Goal: Task Accomplishment & Management: Use online tool/utility

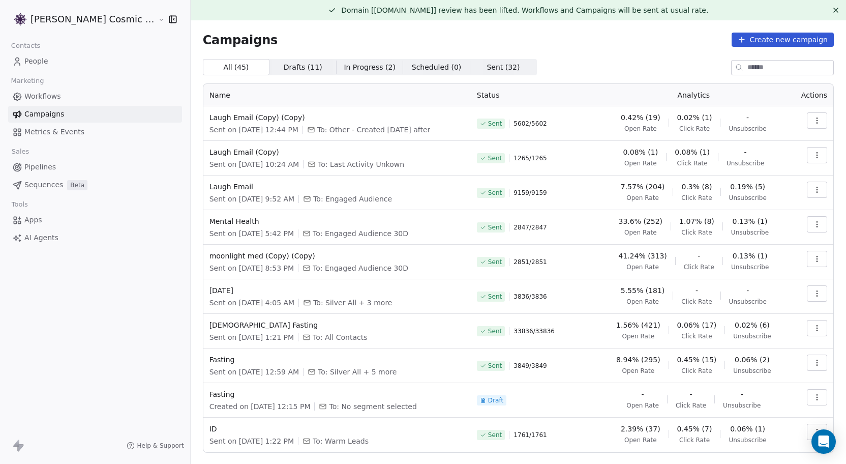
click at [54, 60] on link "People" at bounding box center [95, 61] width 174 height 17
click at [38, 62] on span "People" at bounding box center [36, 61] width 24 height 11
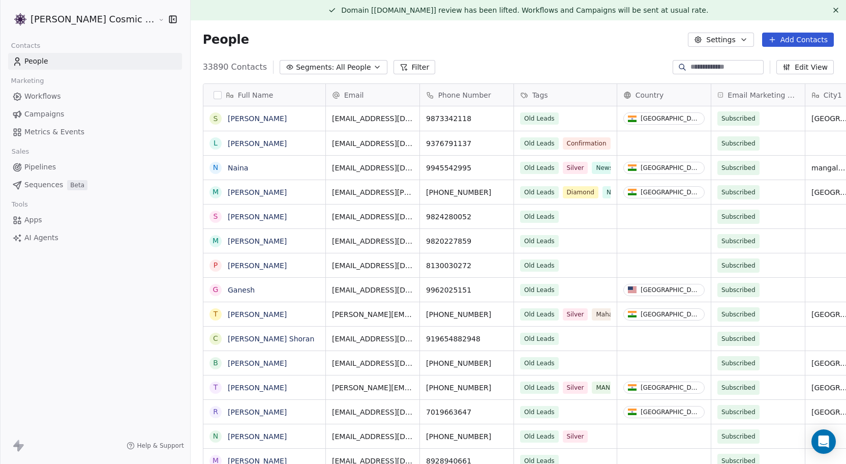
scroll to position [408, 675]
click at [44, 114] on span "Campaigns" at bounding box center [44, 114] width 40 height 11
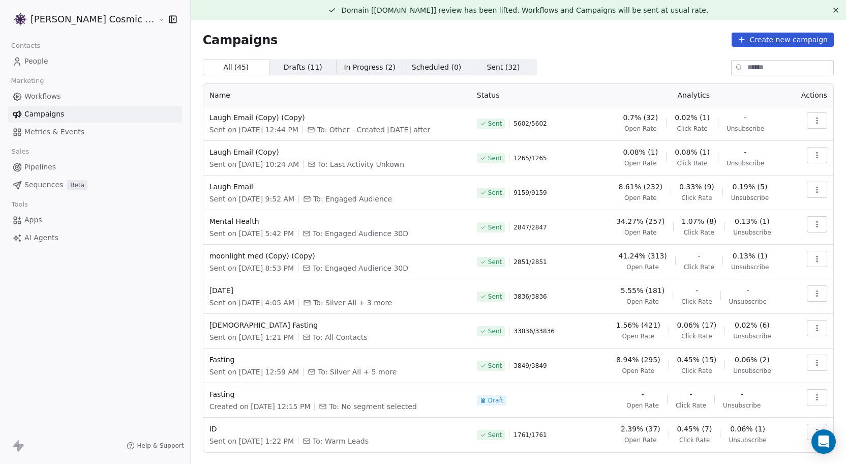
click at [820, 124] on icon "button" at bounding box center [817, 120] width 8 height 8
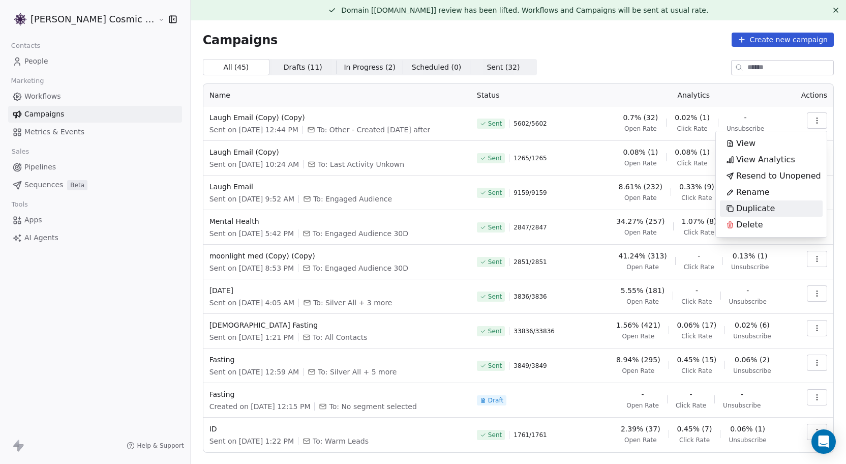
click at [762, 212] on span "Duplicate" at bounding box center [755, 208] width 39 height 12
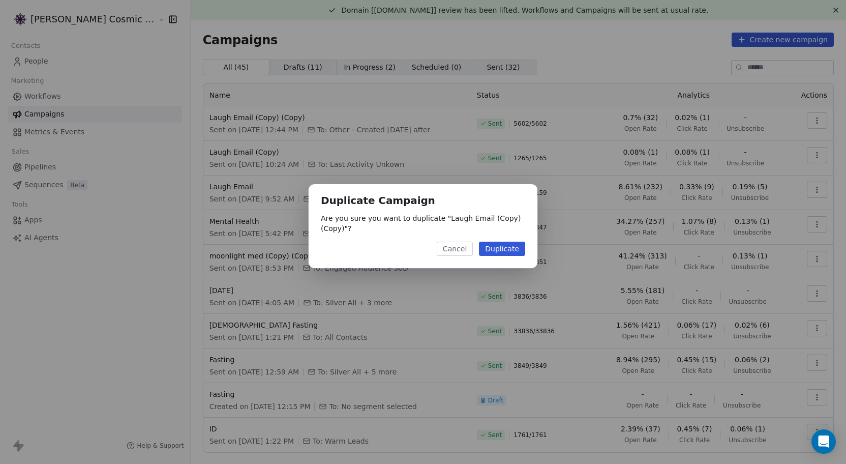
click at [509, 246] on button "Duplicate" at bounding box center [502, 248] width 46 height 14
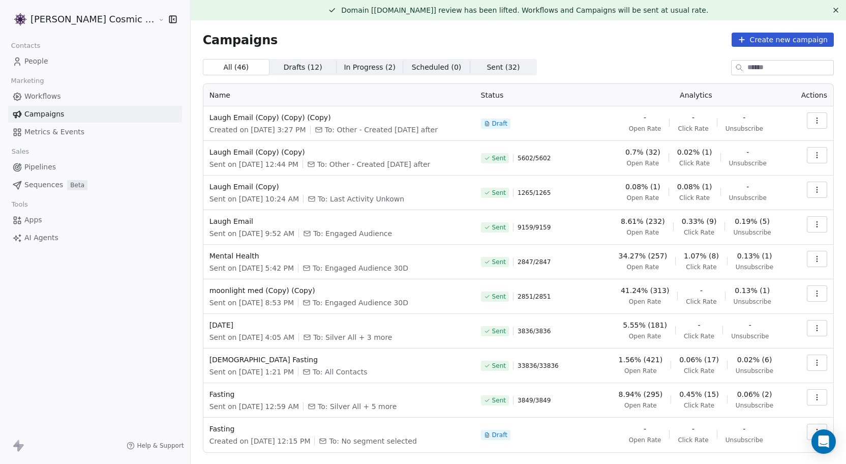
click at [812, 118] on button "button" at bounding box center [817, 120] width 20 height 16
click at [754, 143] on div "Edit" at bounding box center [739, 143] width 38 height 16
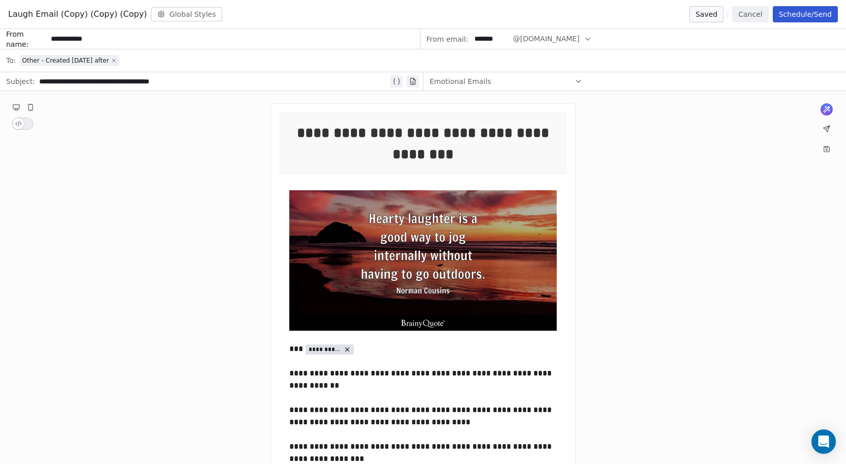
click at [112, 58] on icon at bounding box center [114, 60] width 6 height 6
click at [100, 58] on div "Select a segment" at bounding box center [430, 60] width 820 height 22
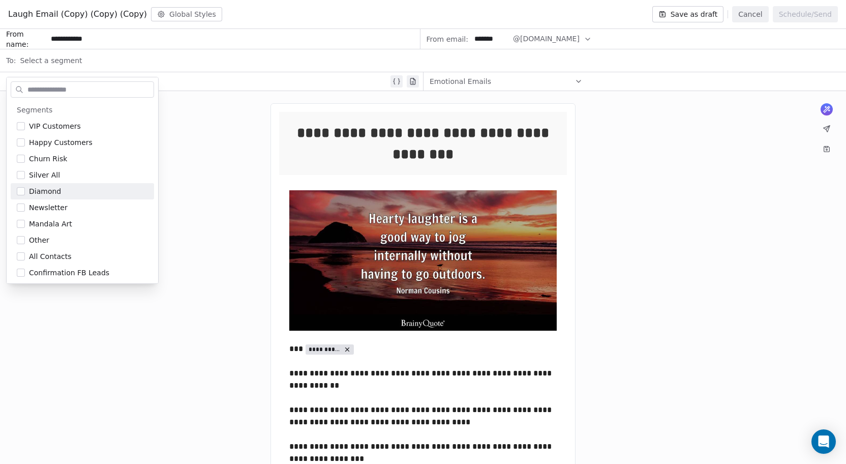
scroll to position [180, 0]
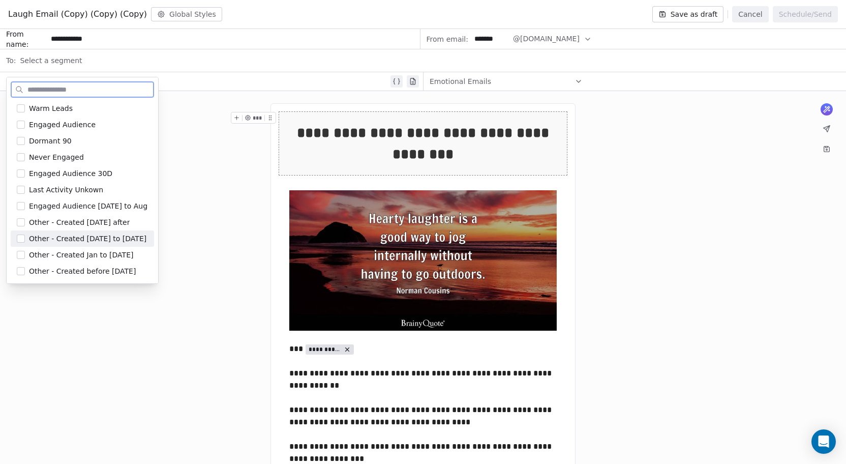
click at [115, 241] on span "Other - Created Jul 23 to Dec 23" at bounding box center [87, 238] width 117 height 10
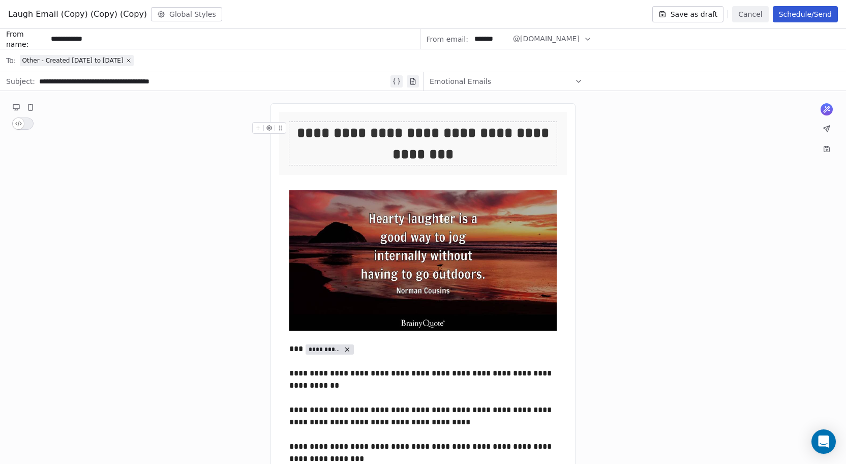
click at [803, 14] on button "Schedule/Send" at bounding box center [805, 14] width 65 height 16
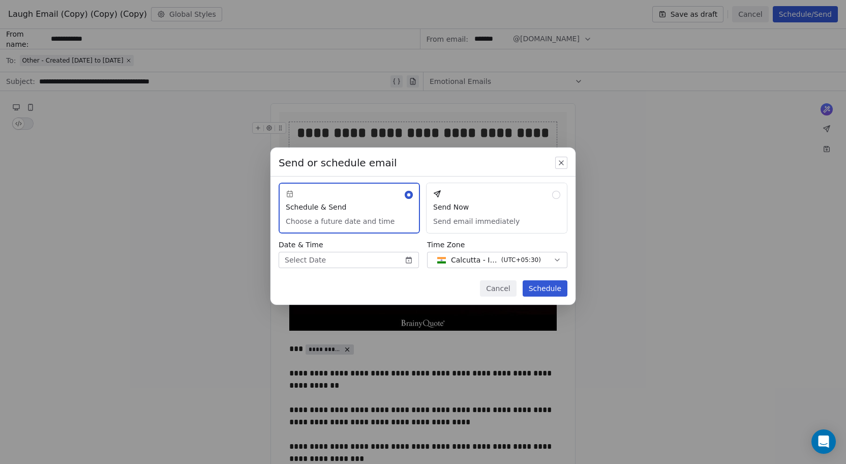
click at [548, 197] on button "Send Now Send email immediately" at bounding box center [496, 207] width 141 height 51
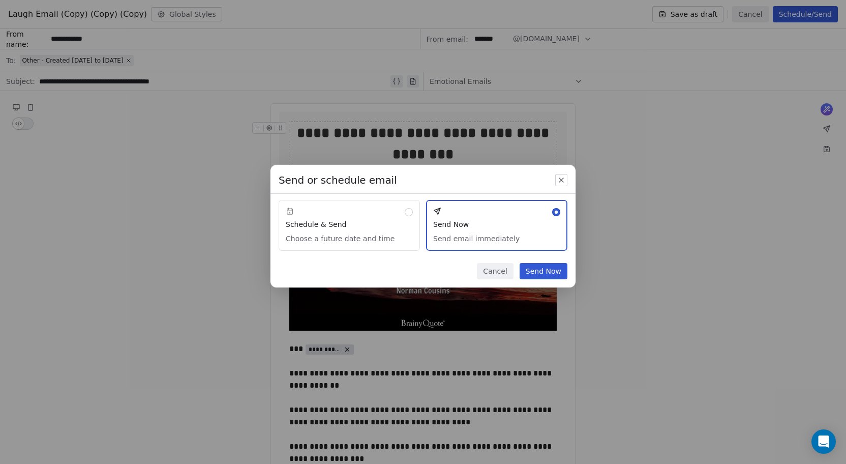
click at [553, 270] on button "Send Now" at bounding box center [544, 271] width 48 height 16
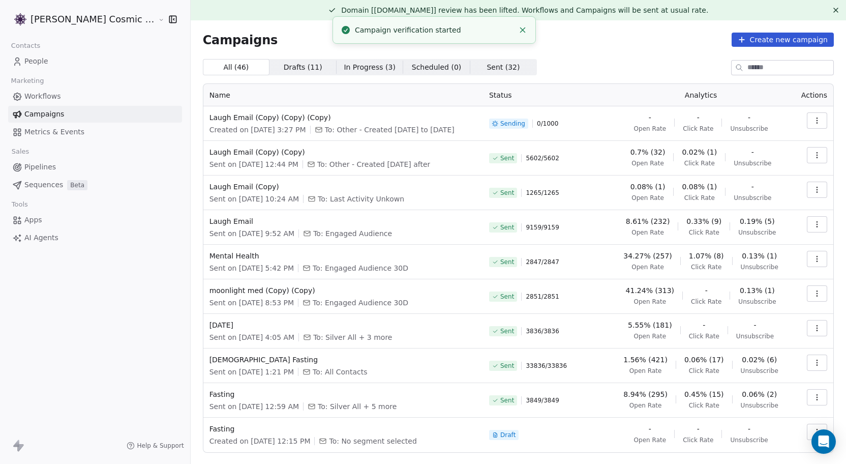
click at [818, 156] on icon "button" at bounding box center [817, 155] width 8 height 8
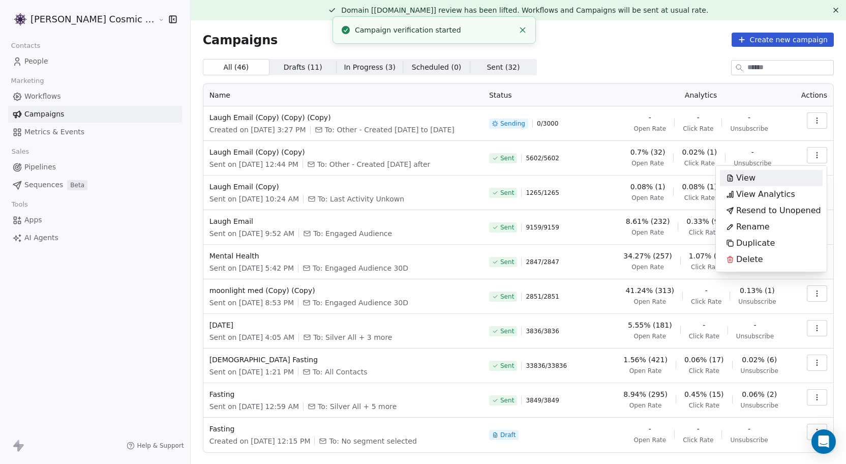
click at [764, 179] on div "View" at bounding box center [771, 178] width 103 height 16
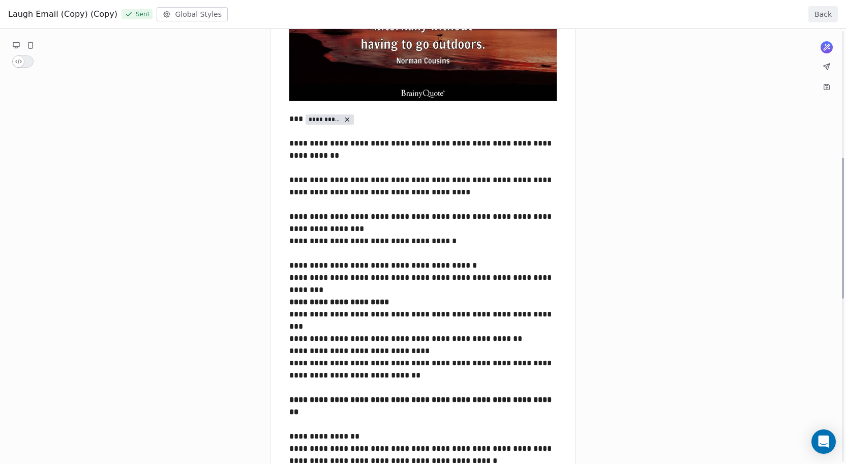
scroll to position [0, 0]
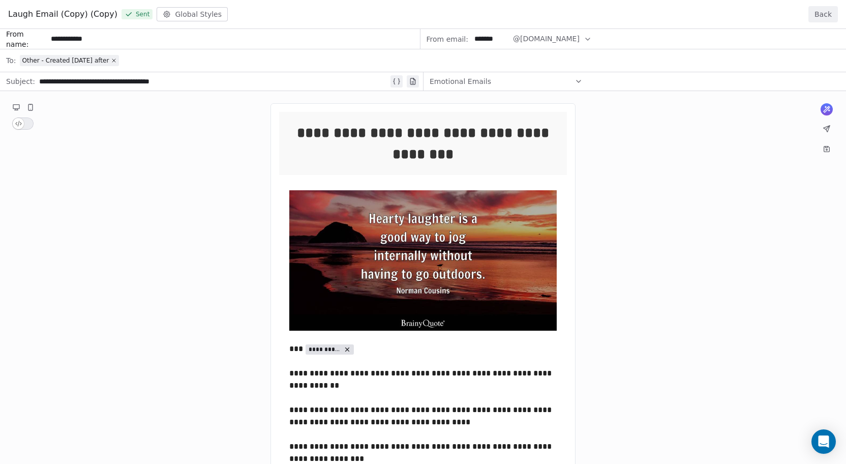
click at [827, 15] on button "Back" at bounding box center [822, 14] width 29 height 16
